Goal: Check status: Check status

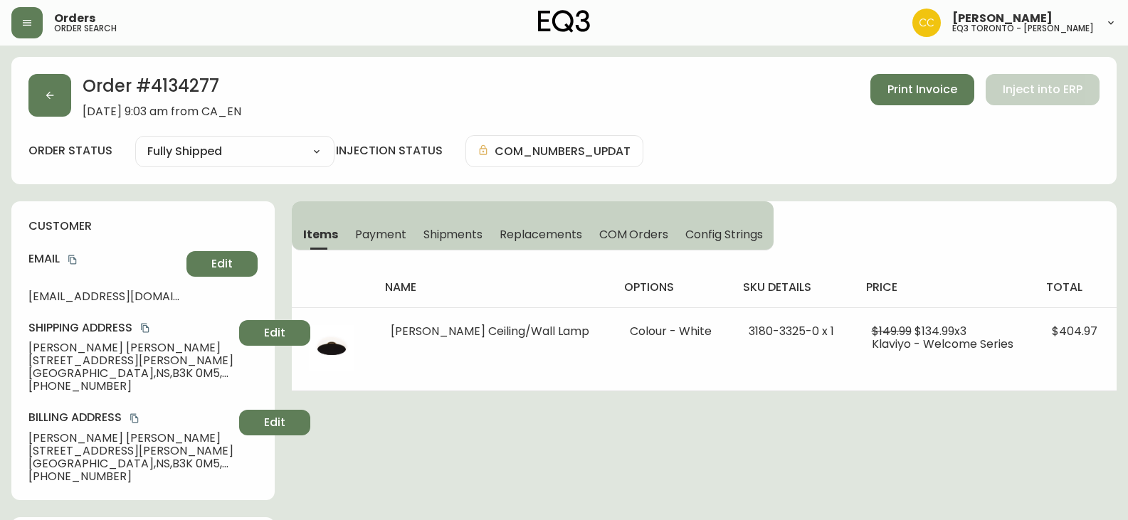
select select "FULLY_SHIPPED"
click at [36, 9] on button "button" at bounding box center [26, 22] width 31 height 31
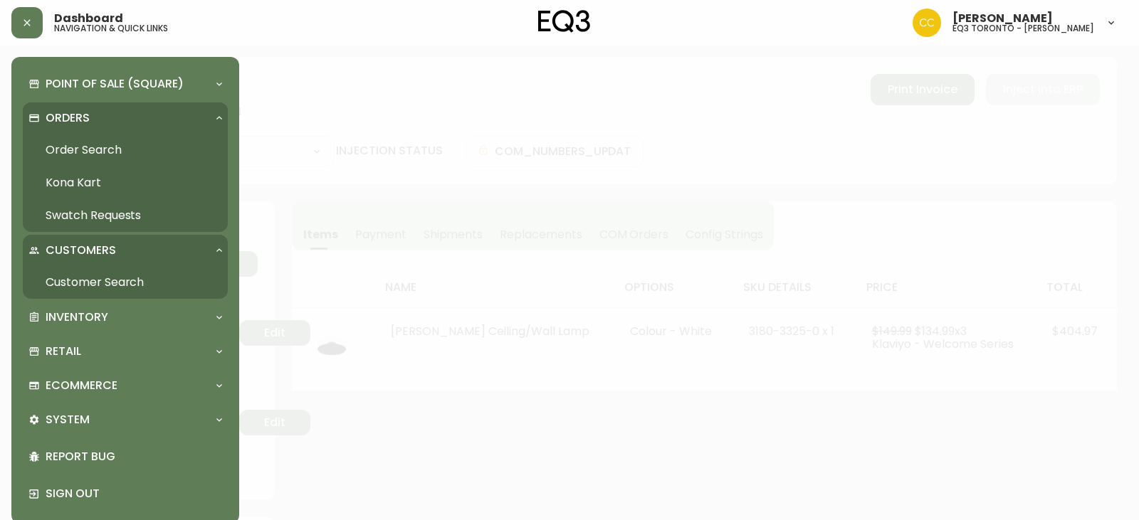
click at [87, 150] on link "Order Search" at bounding box center [125, 150] width 205 height 33
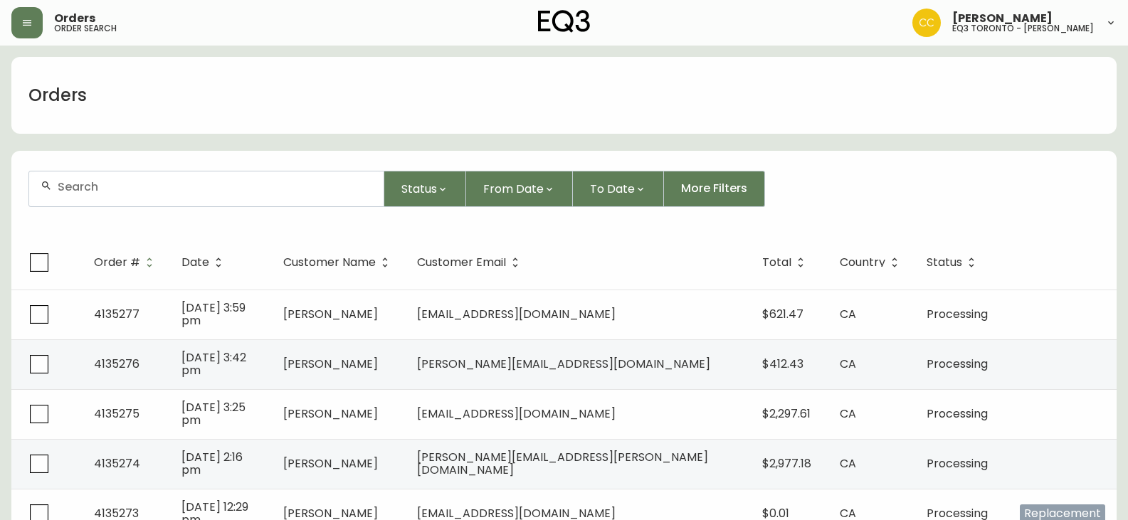
click at [103, 201] on div at bounding box center [206, 189] width 355 height 35
type input "v"
paste input "4134356"
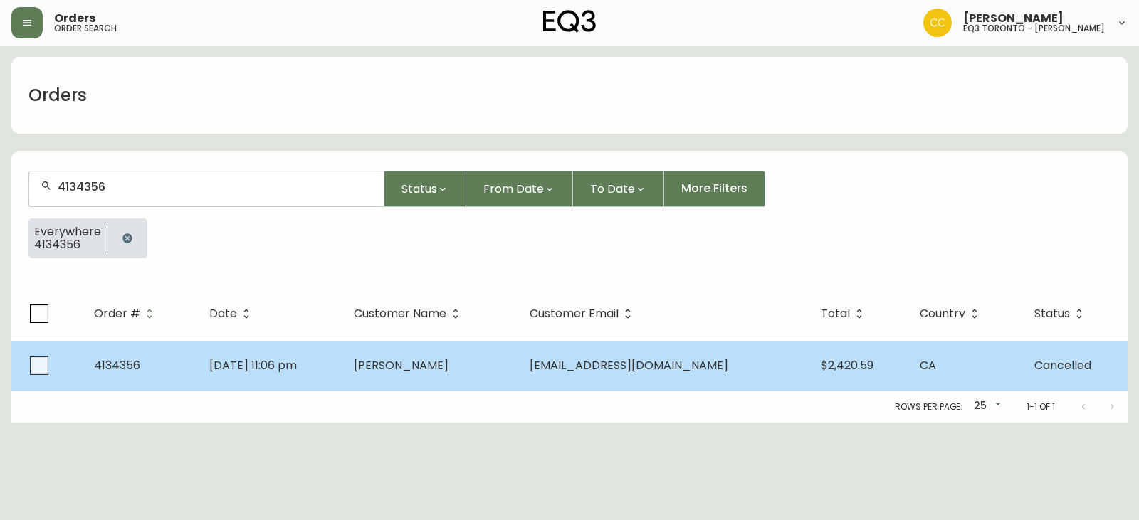
type input "4134356"
click at [141, 368] on td "4134356" at bounding box center [140, 366] width 115 height 50
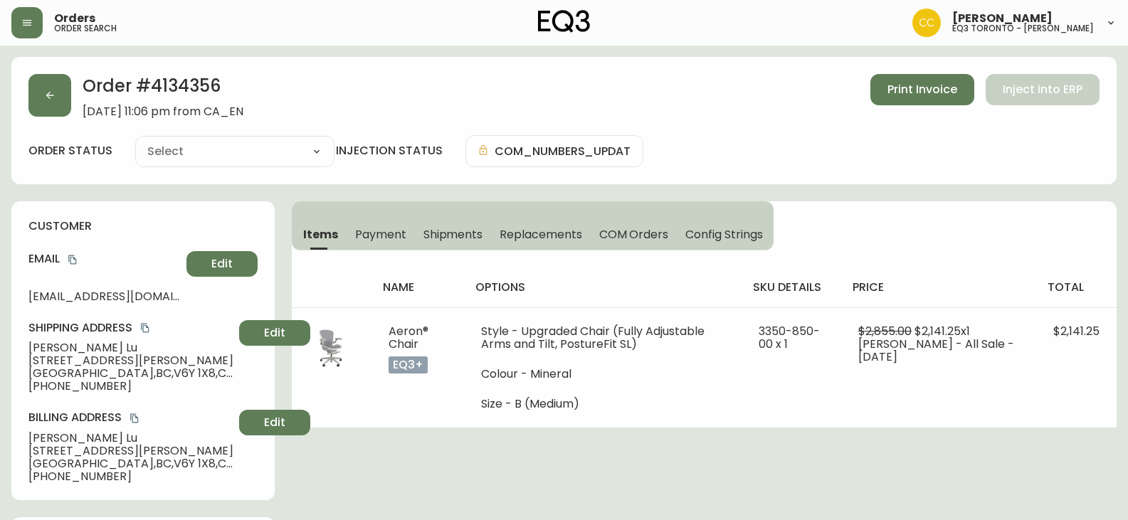
type input "Cancelled"
select select "CANCELLED"
click at [940, 90] on span "Print Invoice" at bounding box center [923, 90] width 70 height 16
